Goal: Task Accomplishment & Management: Complete application form

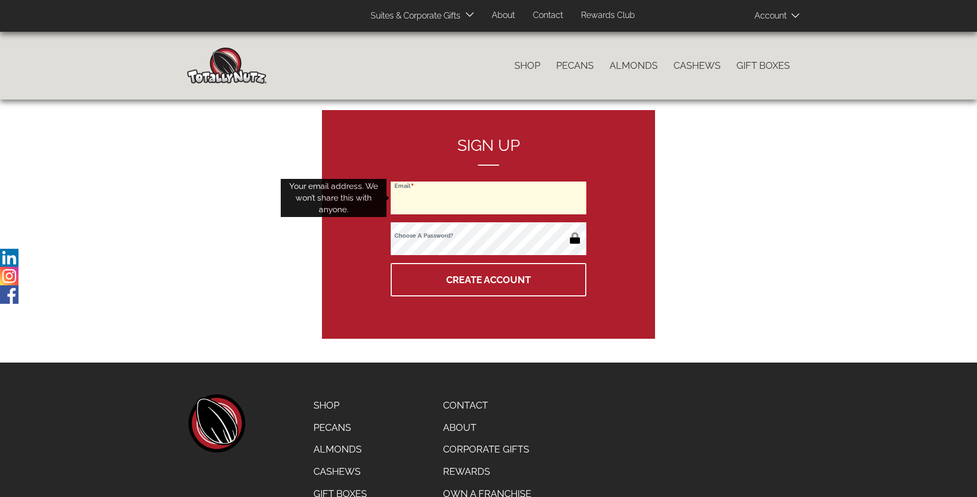
click at [489, 198] on input "Email" at bounding box center [489, 197] width 196 height 33
type input "registration@animestl.net"
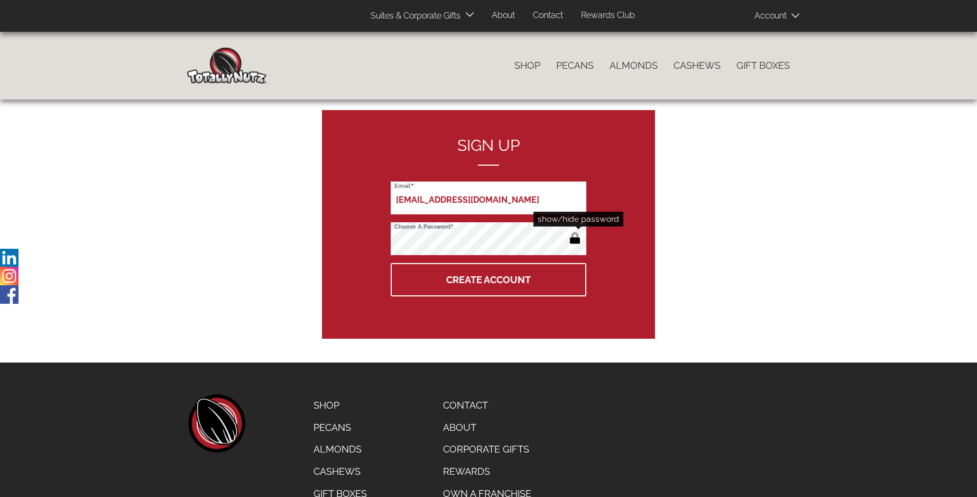
click at [575, 239] on button "button" at bounding box center [574, 239] width 17 height 17
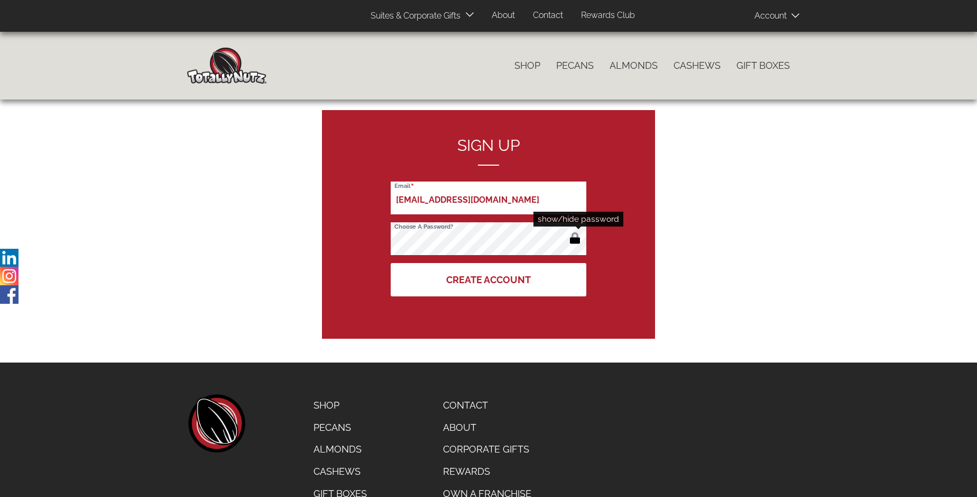
click at [489, 279] on button "Create Account" at bounding box center [489, 279] width 196 height 33
